Goal: Transaction & Acquisition: Purchase product/service

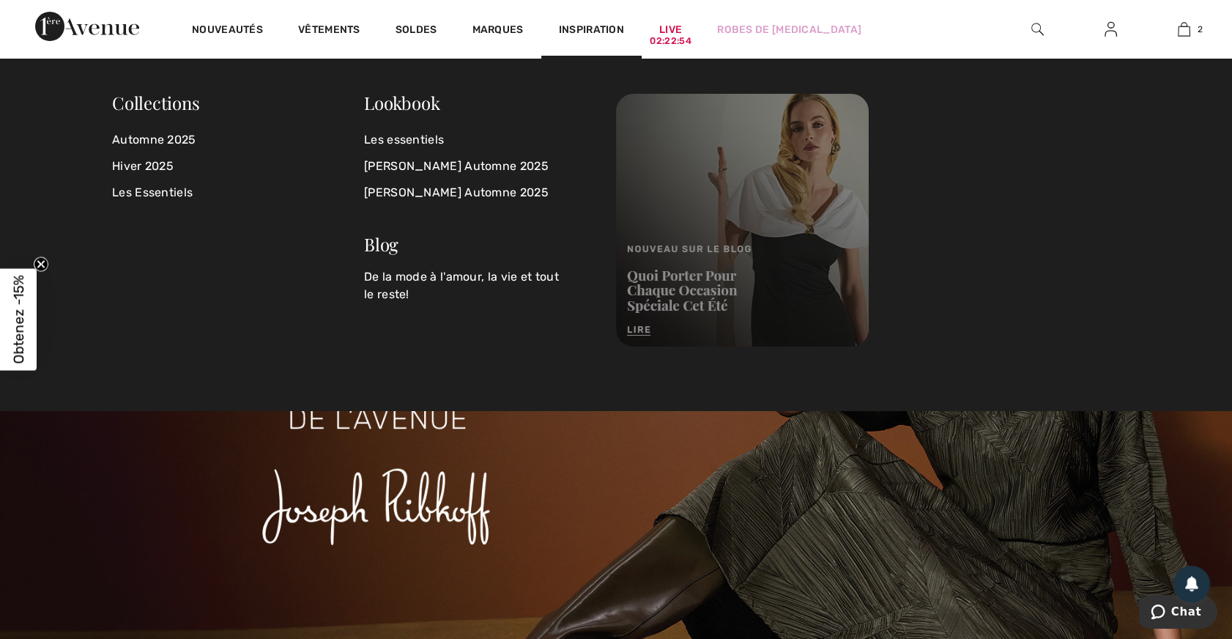
click at [696, 292] on img at bounding box center [742, 220] width 253 height 253
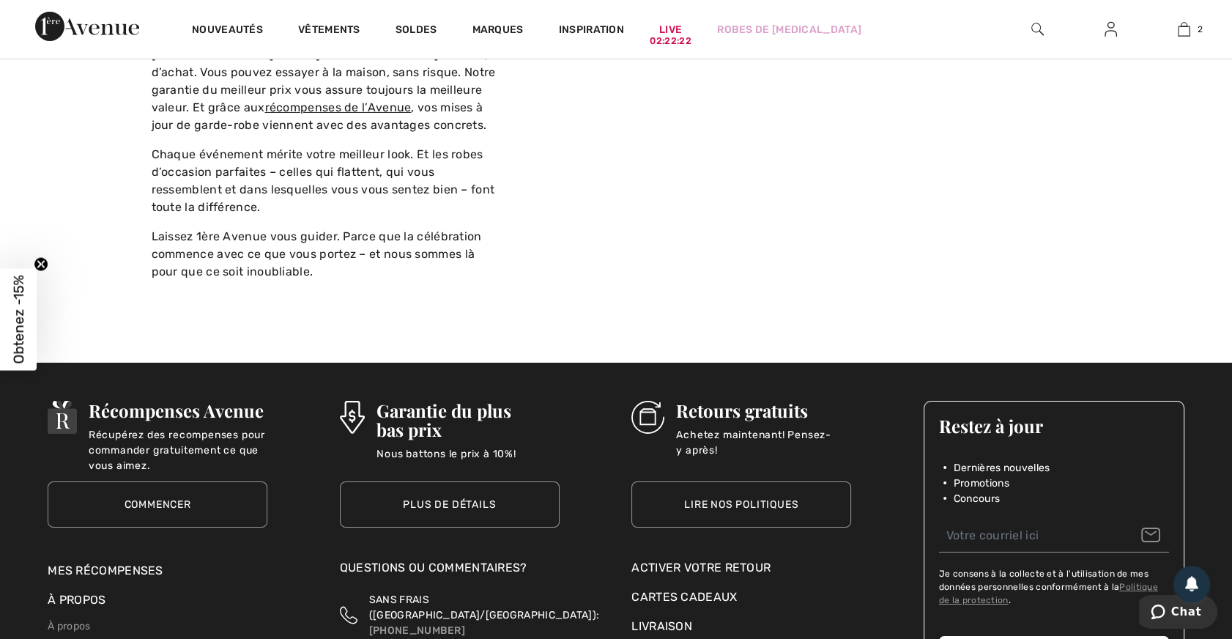
scroll to position [6059, 0]
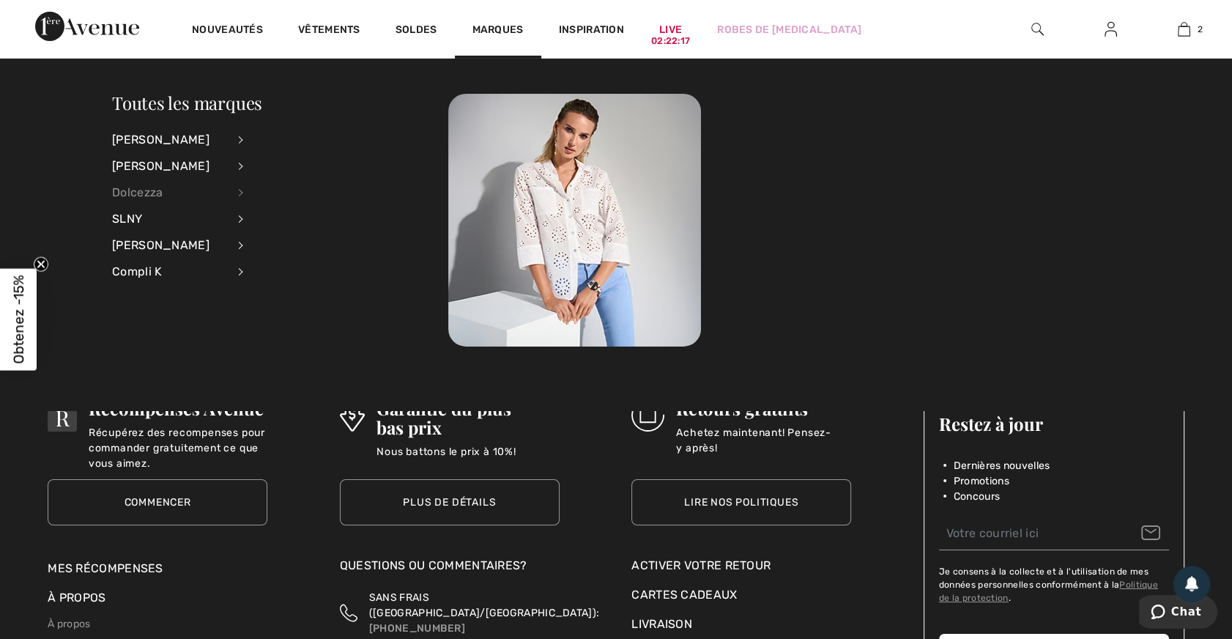
click at [149, 191] on div "Dolcezza" at bounding box center [169, 192] width 115 height 26
click at [272, 254] on link "Robes et combinaisons" at bounding box center [321, 260] width 118 height 24
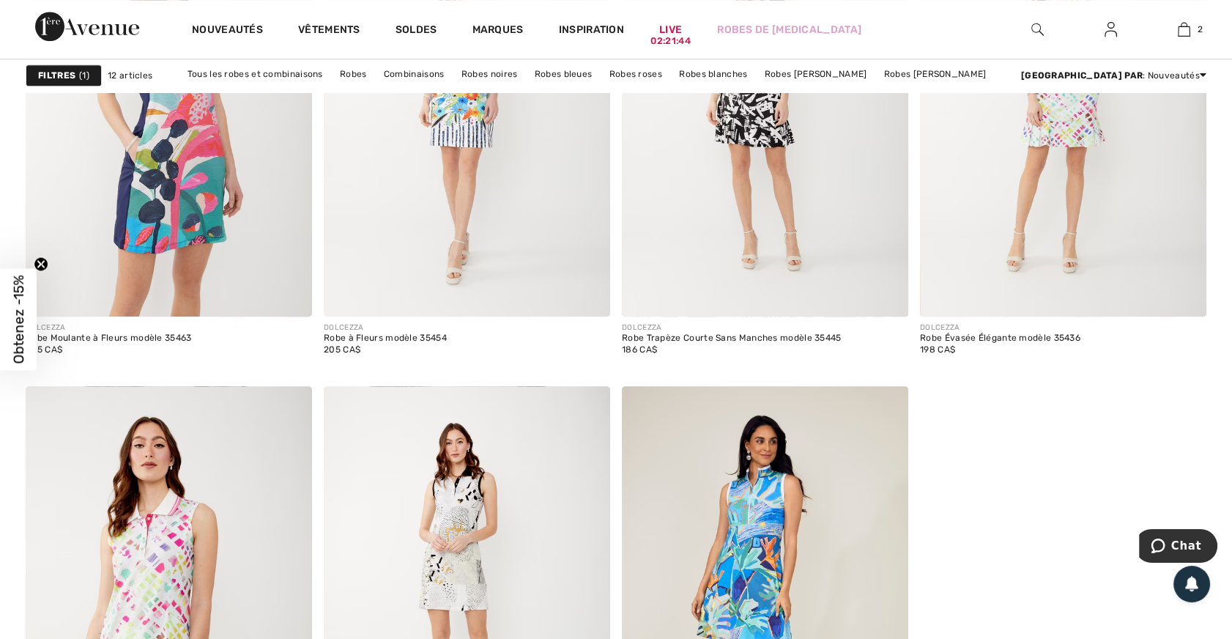
scroll to position [1198, 0]
